Goal: Information Seeking & Learning: Learn about a topic

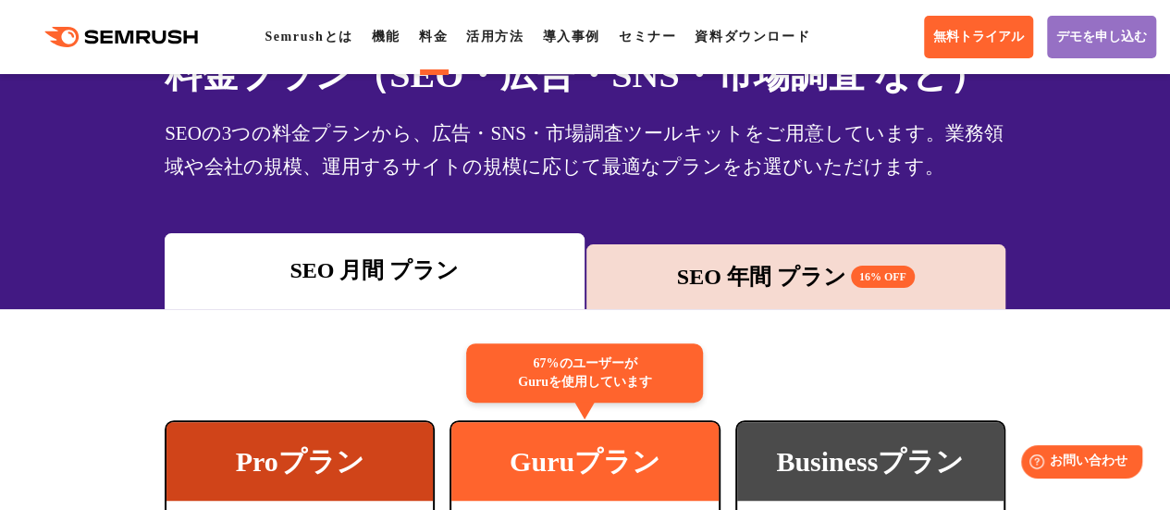
scroll to position [255, 0]
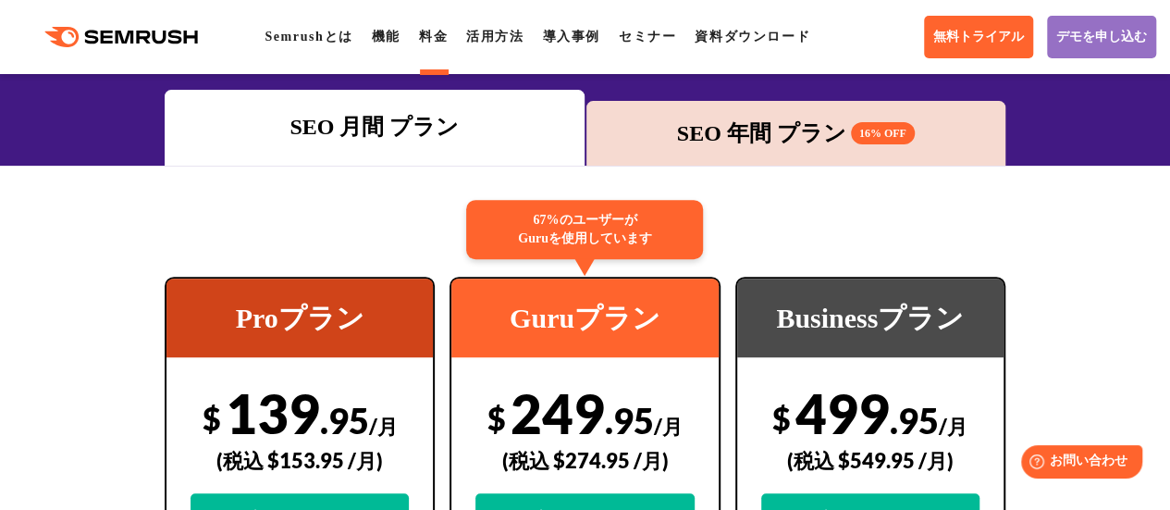
click at [763, 126] on div "SEO 年間 プラン 16% OFF" at bounding box center [796, 133] width 400 height 33
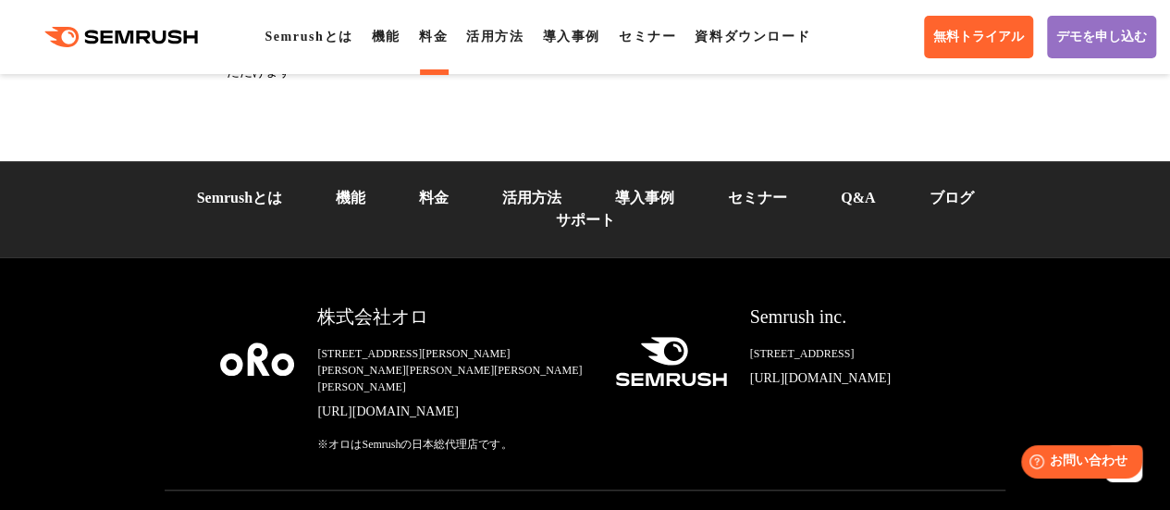
scroll to position [7789, 0]
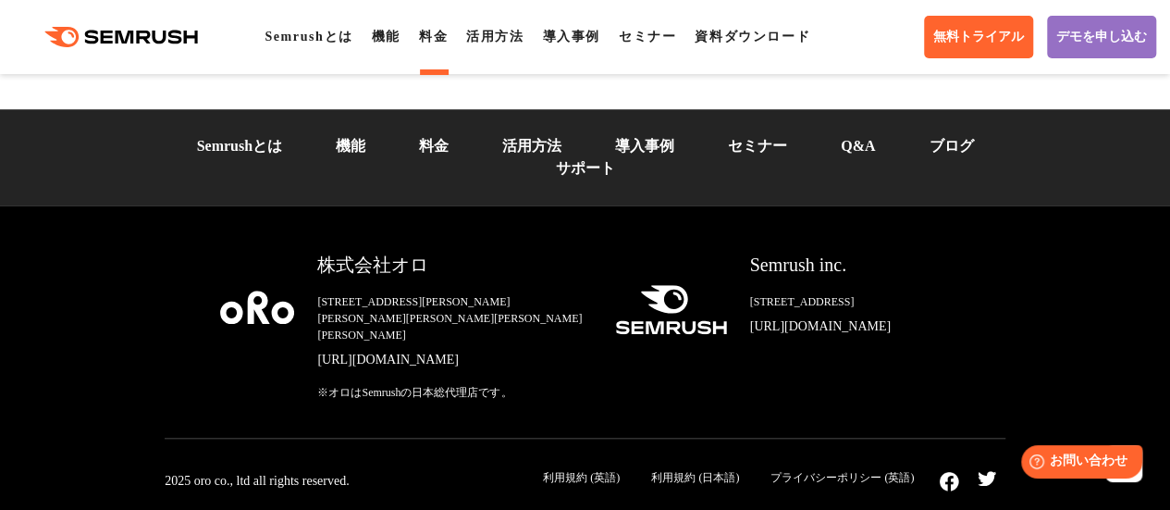
click at [560, 138] on link "活用方法" at bounding box center [531, 146] width 59 height 16
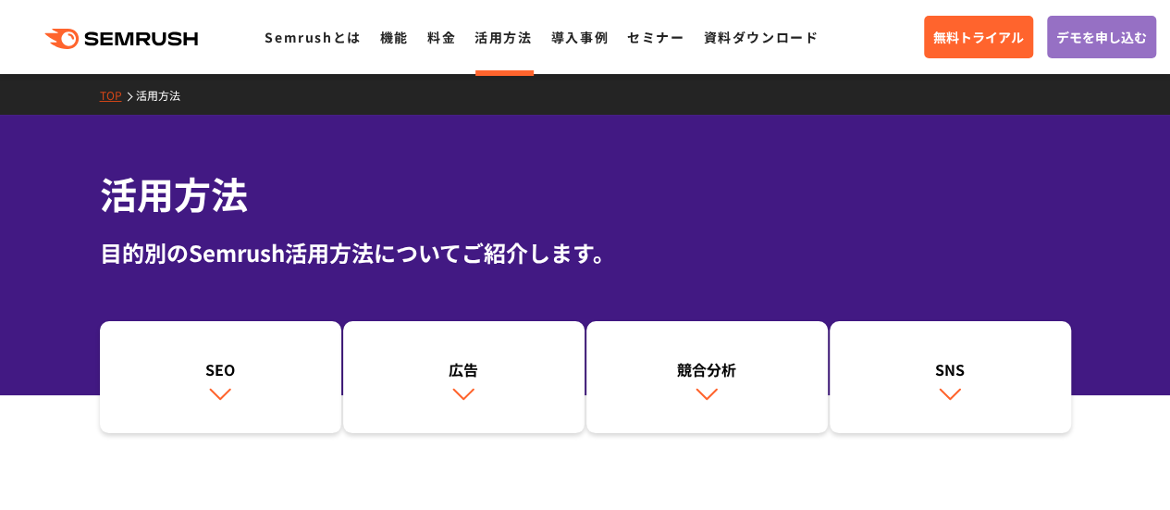
scroll to position [210, 0]
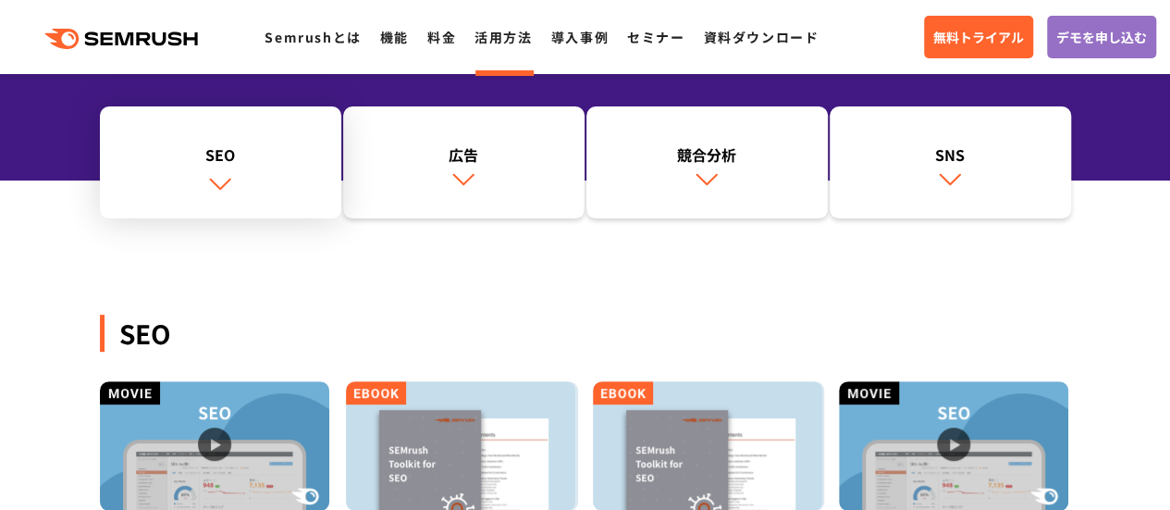
click at [252, 191] on link "SEO" at bounding box center [220, 162] width 241 height 113
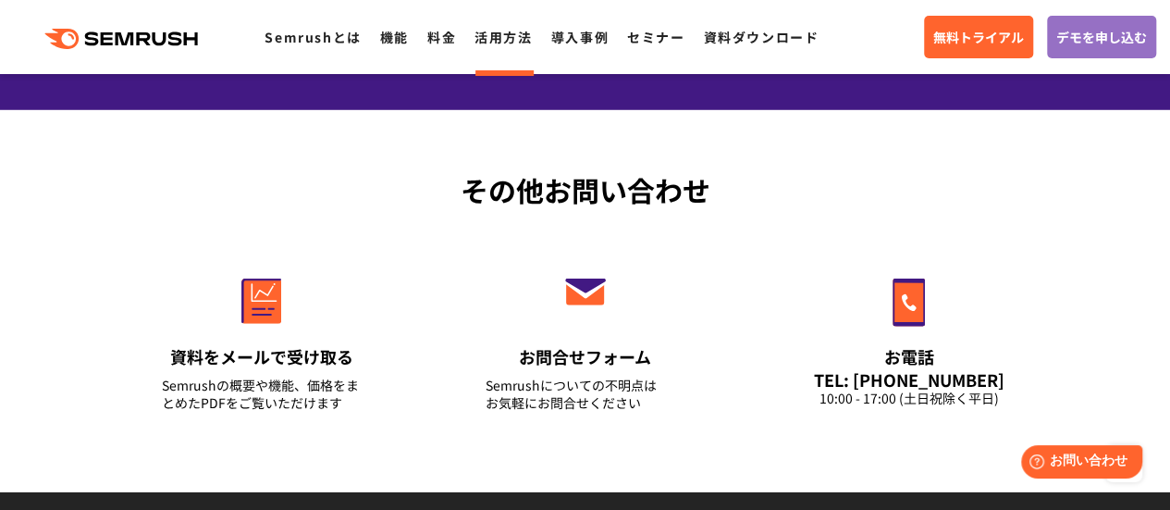
scroll to position [2965, 0]
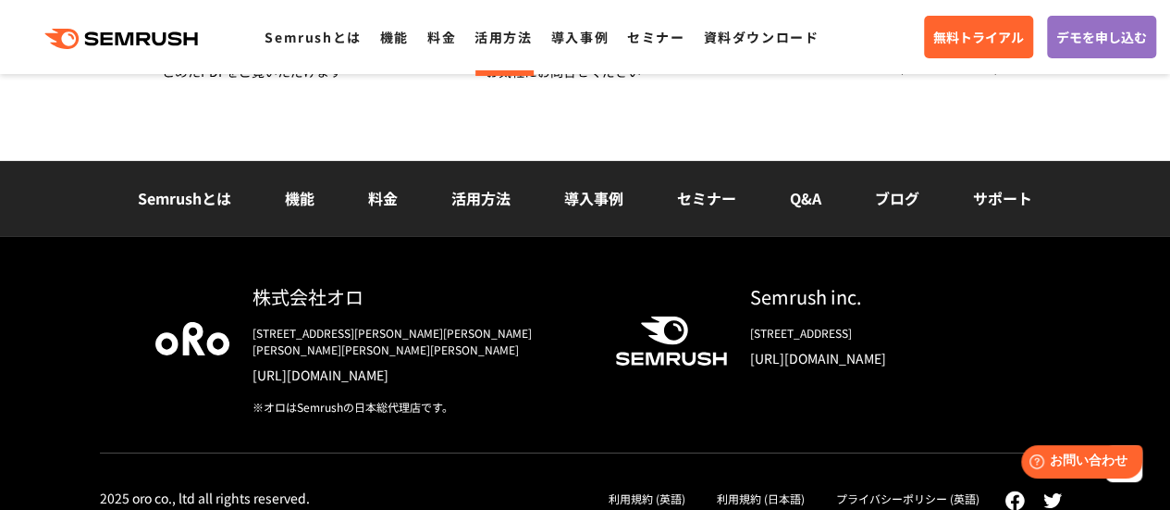
click at [300, 203] on link "機能" at bounding box center [300, 198] width 30 height 22
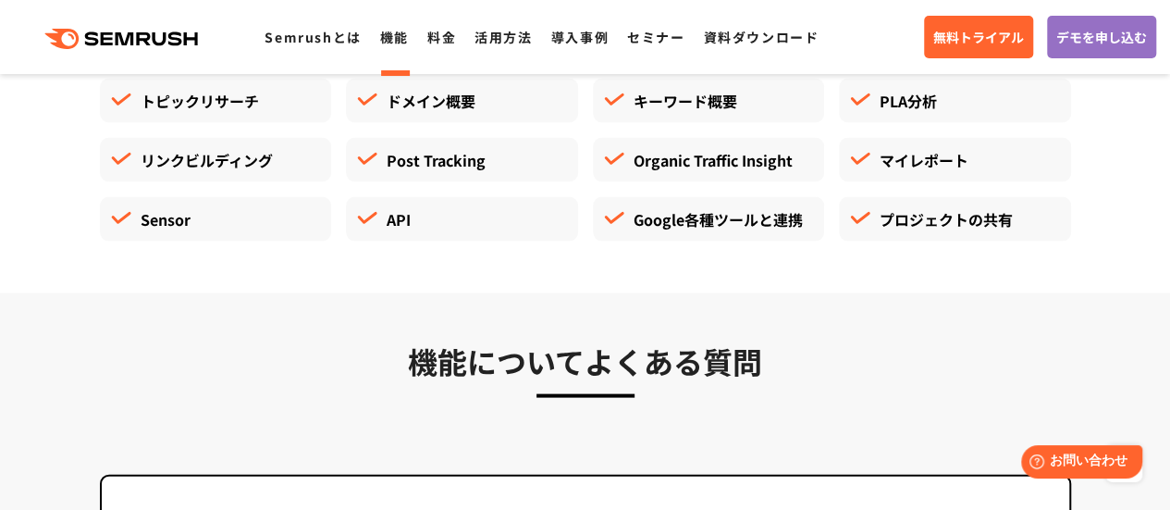
scroll to position [5521, 0]
